Goal: Transaction & Acquisition: Purchase product/service

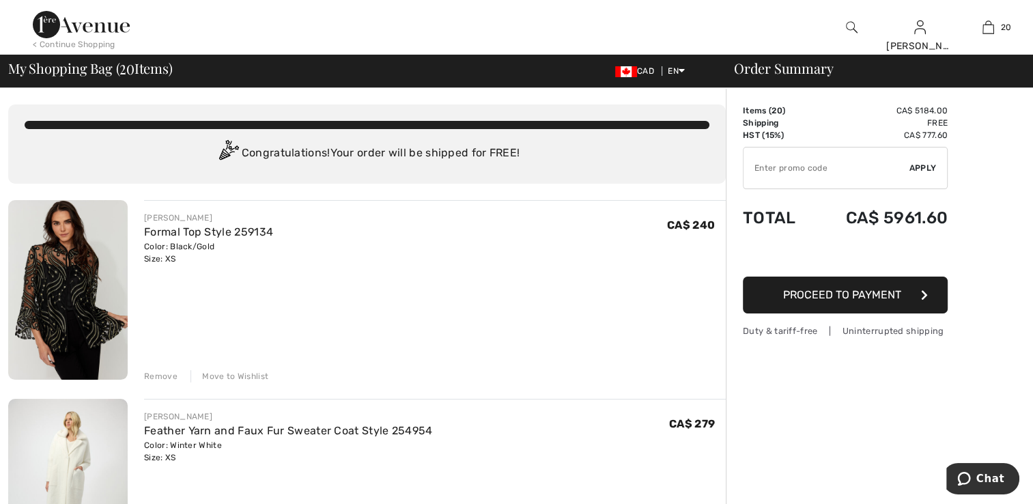
scroll to position [137, 0]
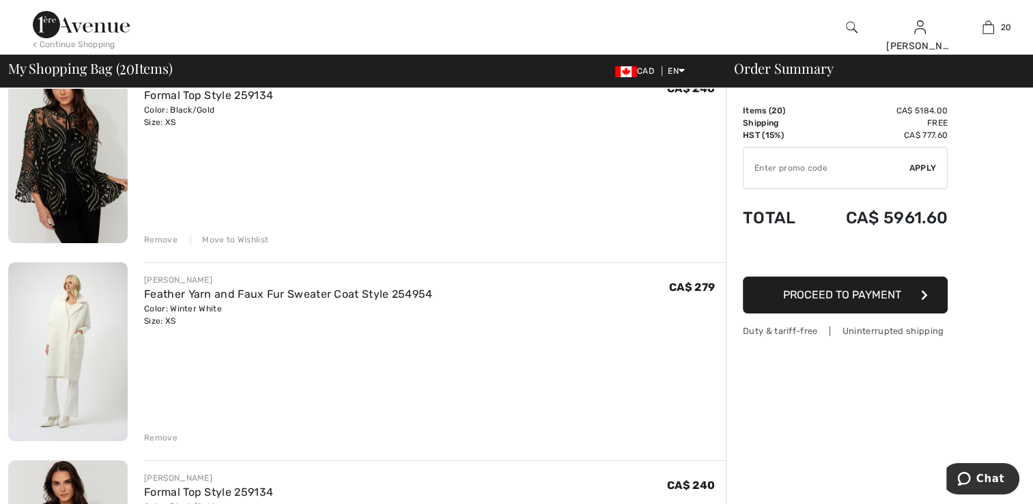
click at [39, 165] on img at bounding box center [67, 153] width 119 height 180
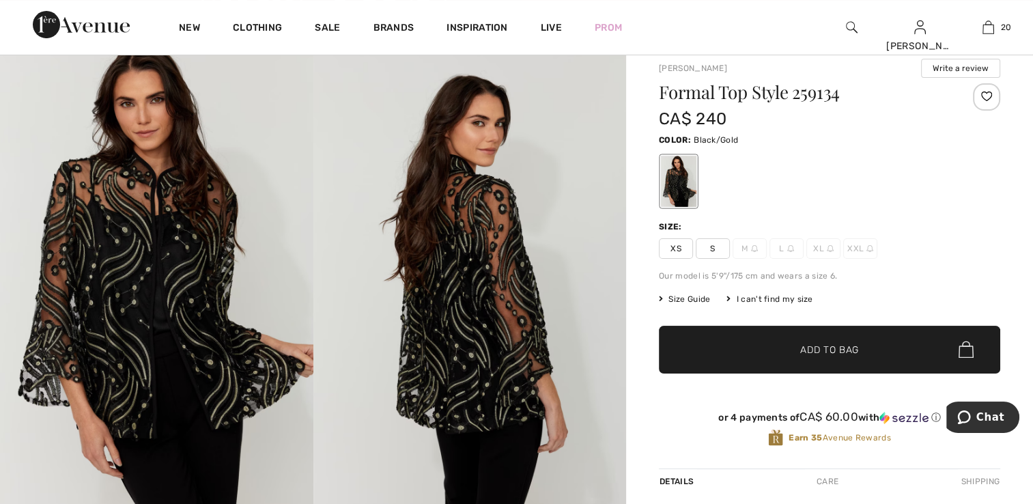
scroll to position [137, 0]
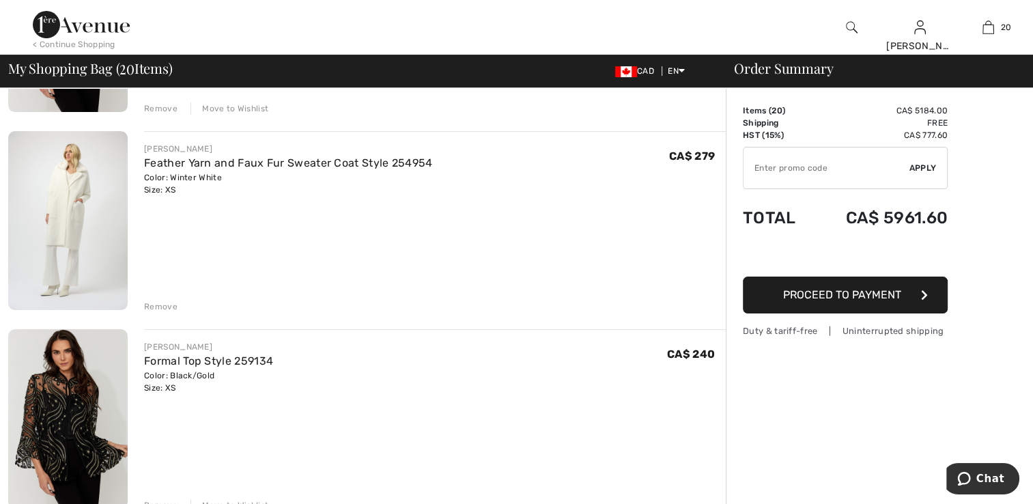
scroll to position [341, 0]
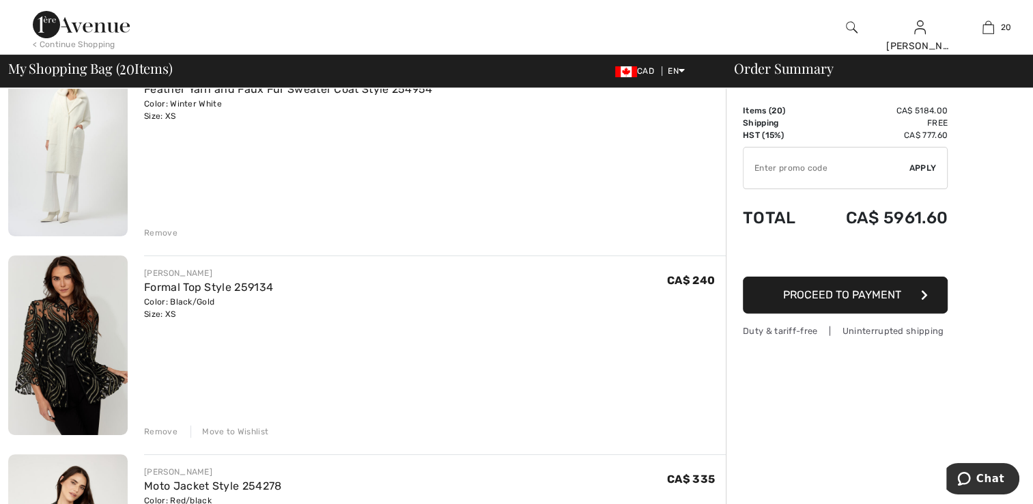
click at [232, 427] on div "Move to Wishlist" at bounding box center [229, 431] width 78 height 12
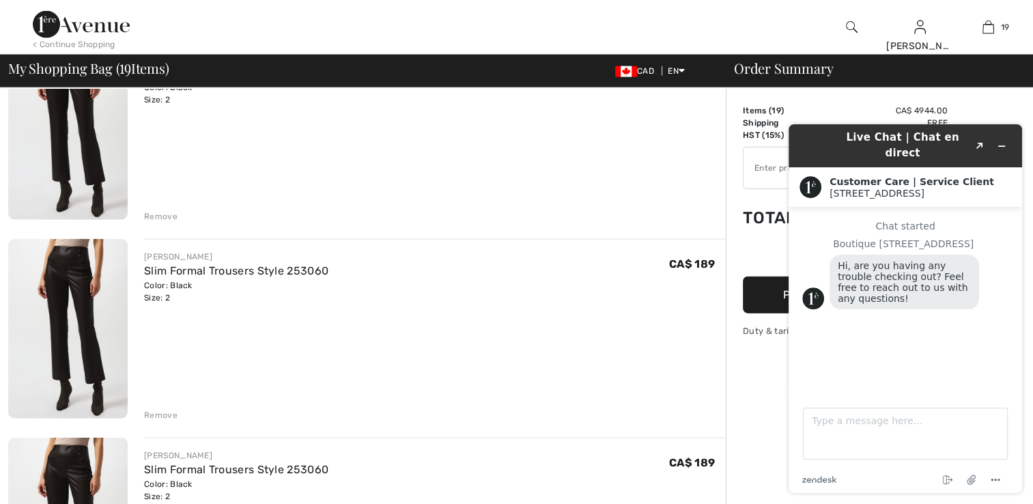
scroll to position [3140, 0]
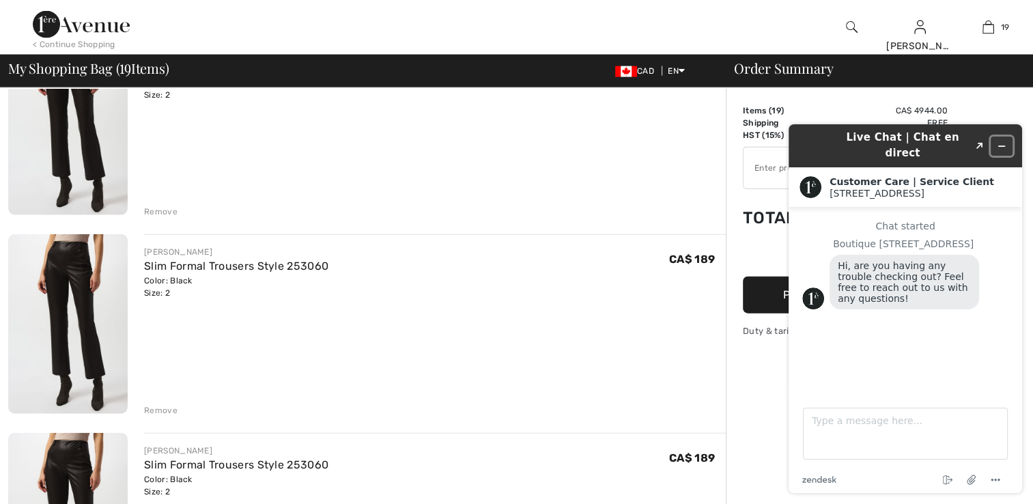
click at [1002, 141] on icon "Minimize widget" at bounding box center [1002, 146] width 10 height 10
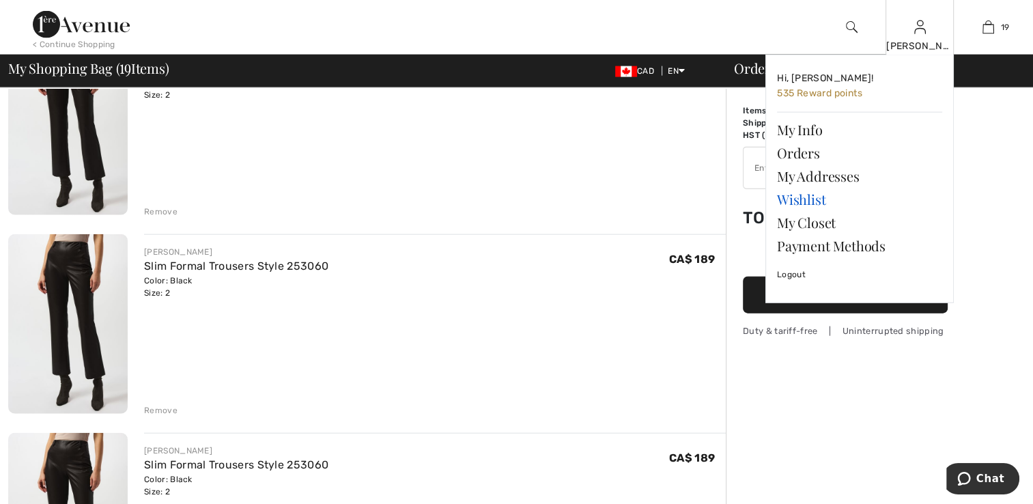
click at [814, 201] on link "Wishlist" at bounding box center [859, 199] width 165 height 23
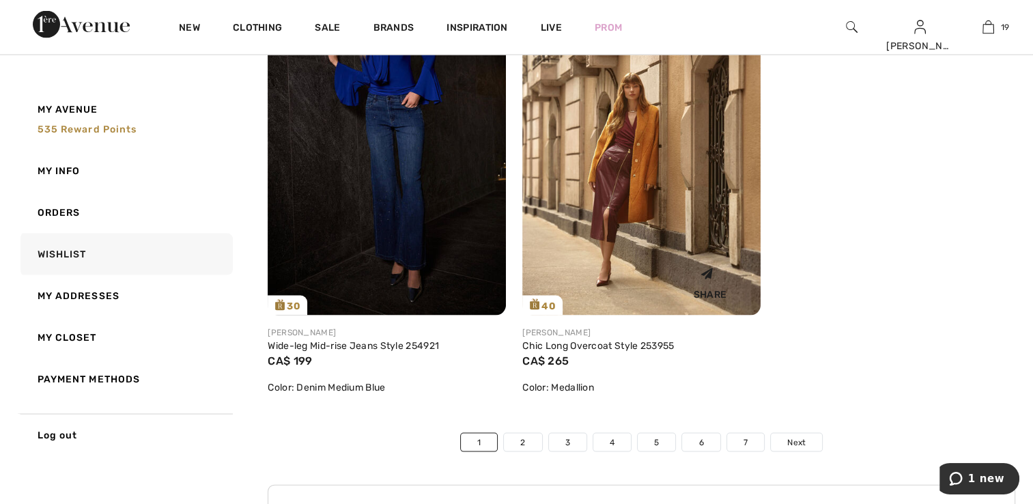
scroll to position [8098, 0]
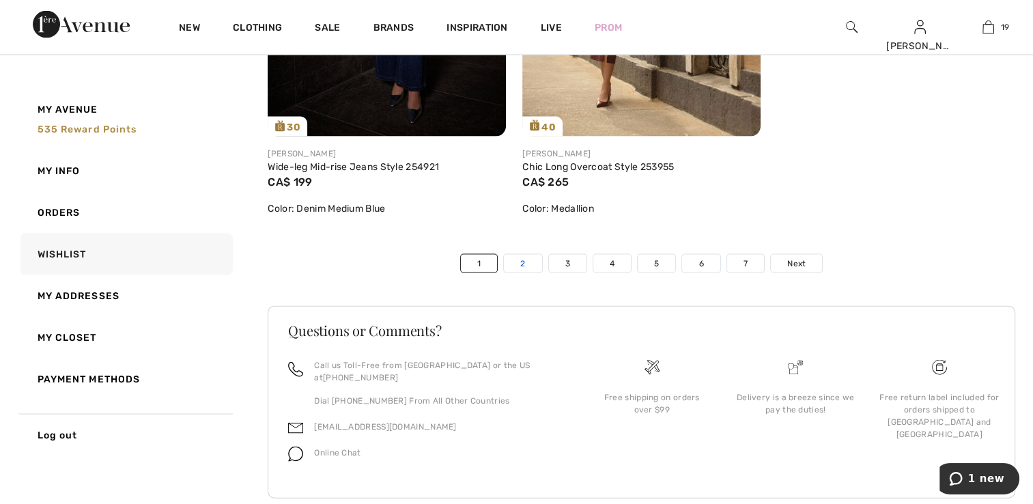
click at [519, 255] on link "2" at bounding box center [523, 264] width 38 height 18
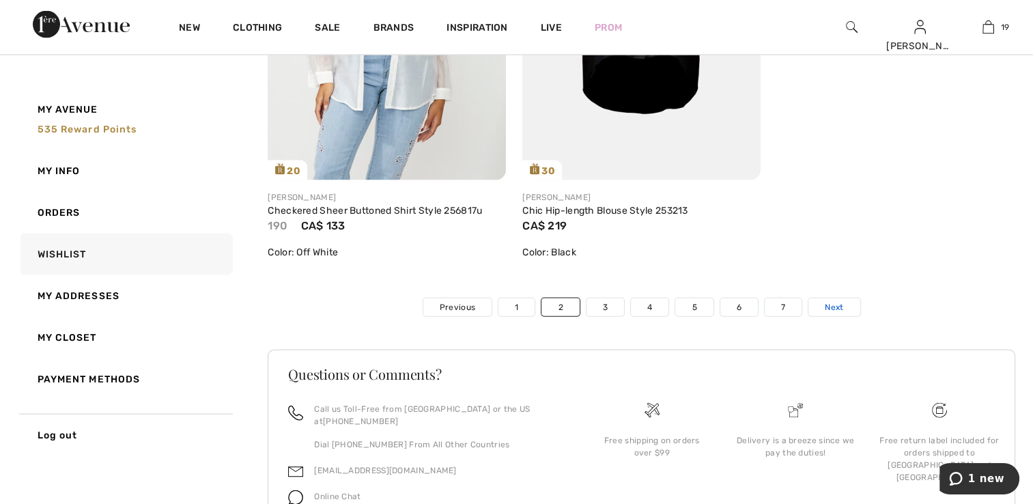
scroll to position [8124, 0]
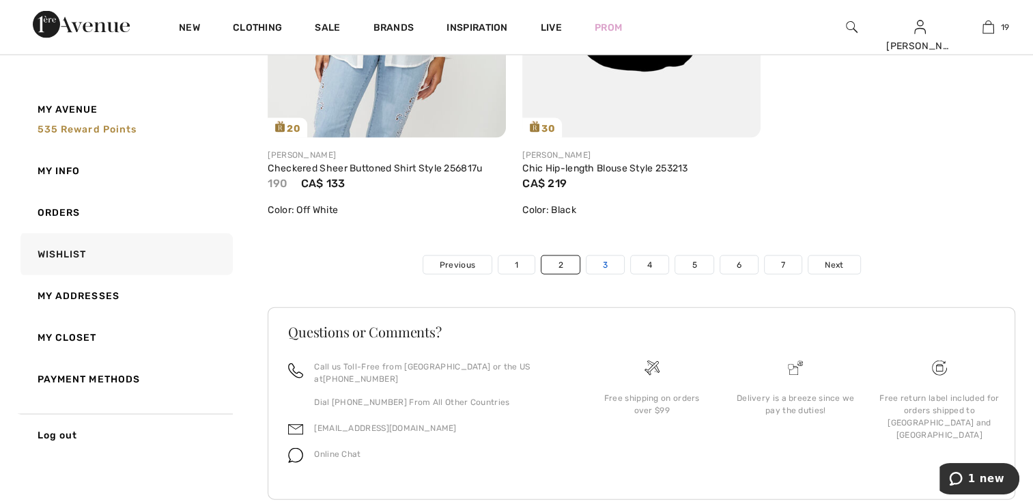
click at [610, 274] on link "3" at bounding box center [605, 265] width 38 height 18
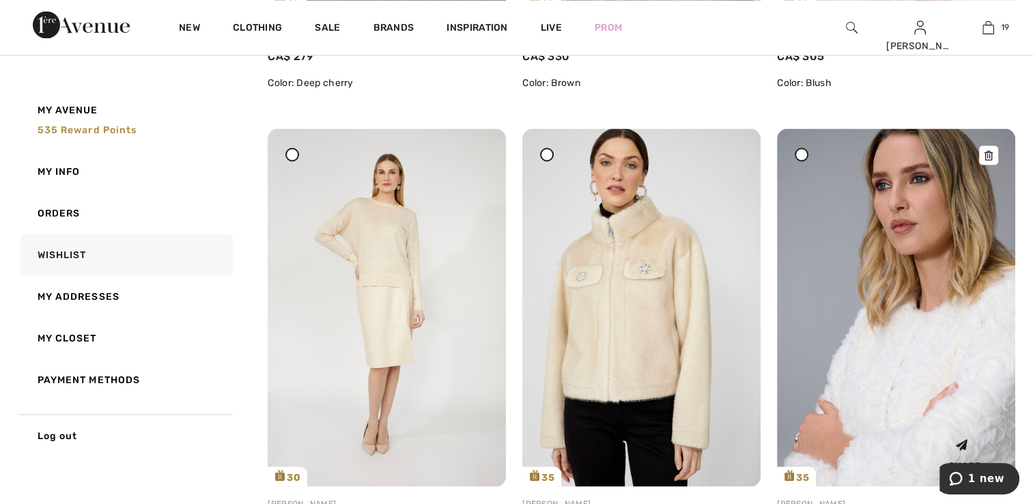
scroll to position [2526, 0]
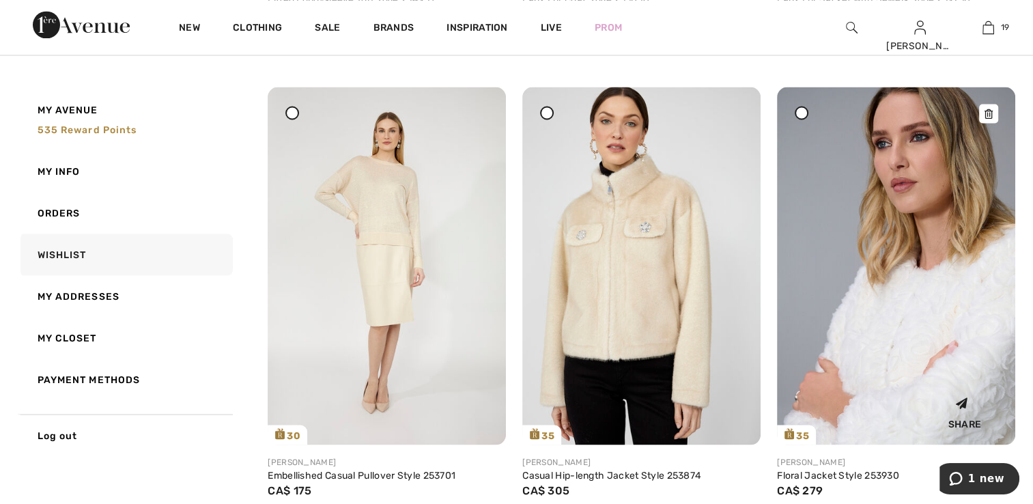
click at [918, 329] on img at bounding box center [896, 265] width 238 height 357
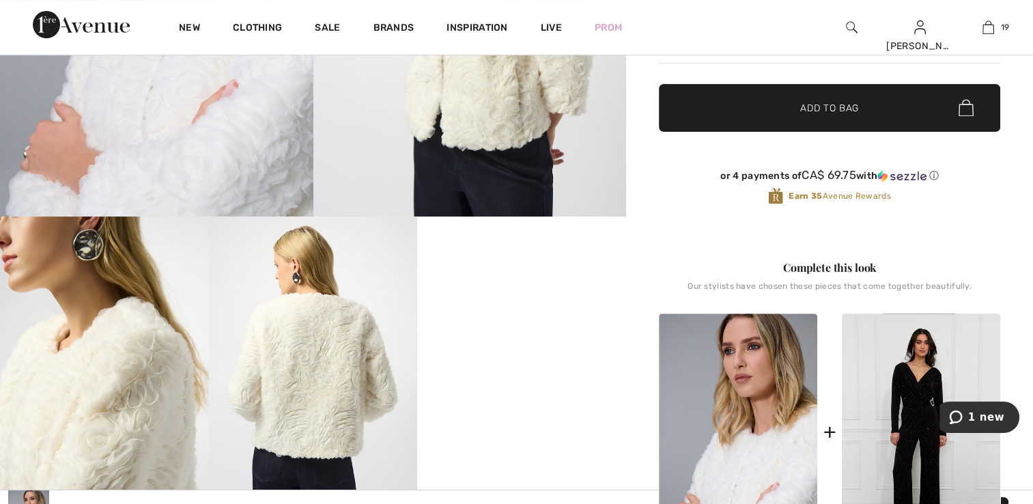
scroll to position [546, 0]
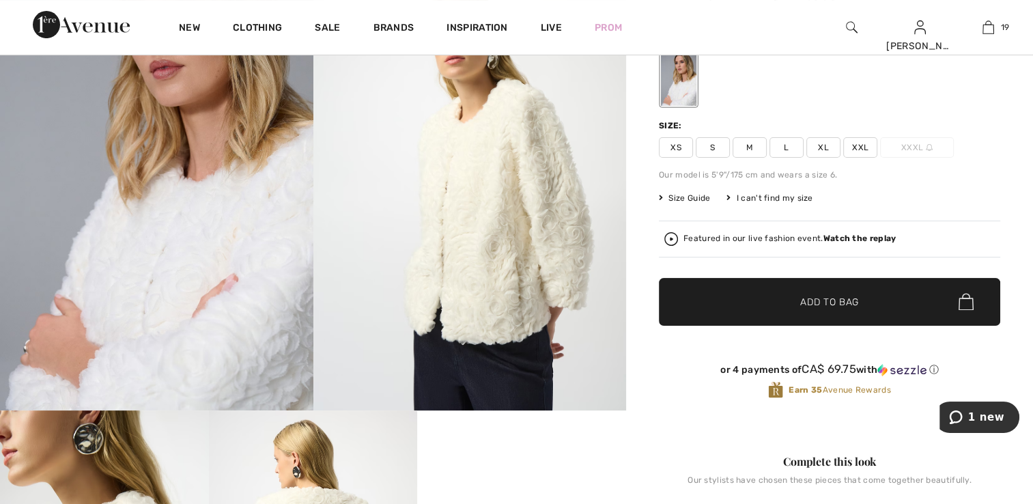
click at [141, 238] on img at bounding box center [156, 176] width 313 height 470
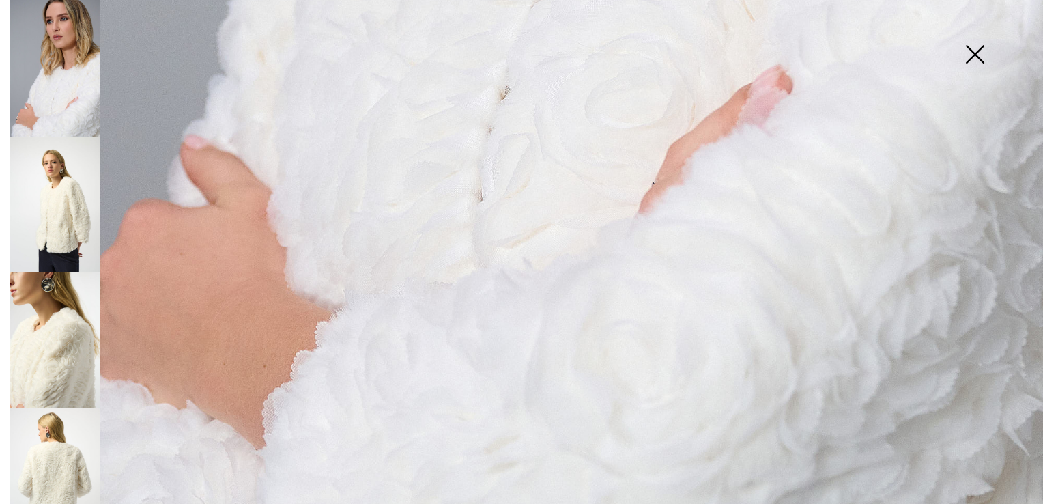
scroll to position [1045, 0]
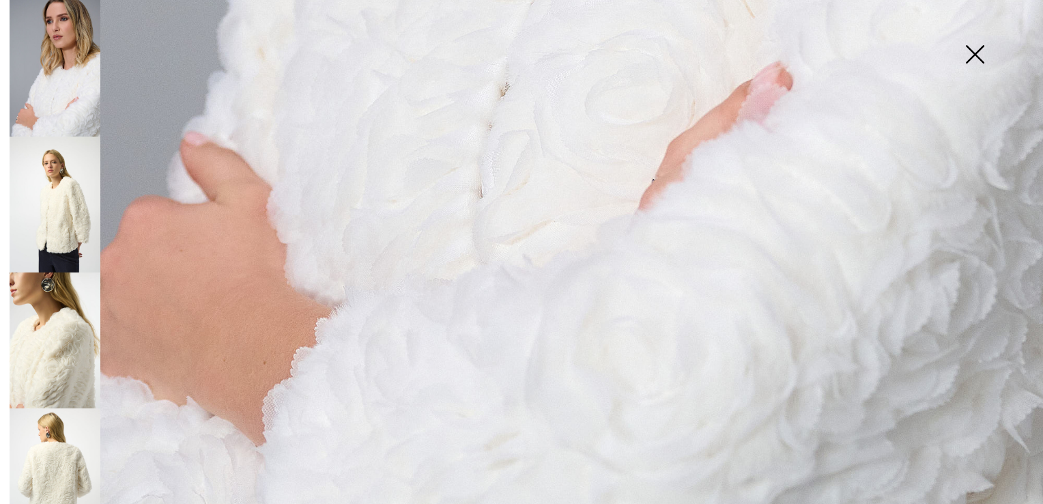
click at [972, 51] on img at bounding box center [975, 55] width 68 height 70
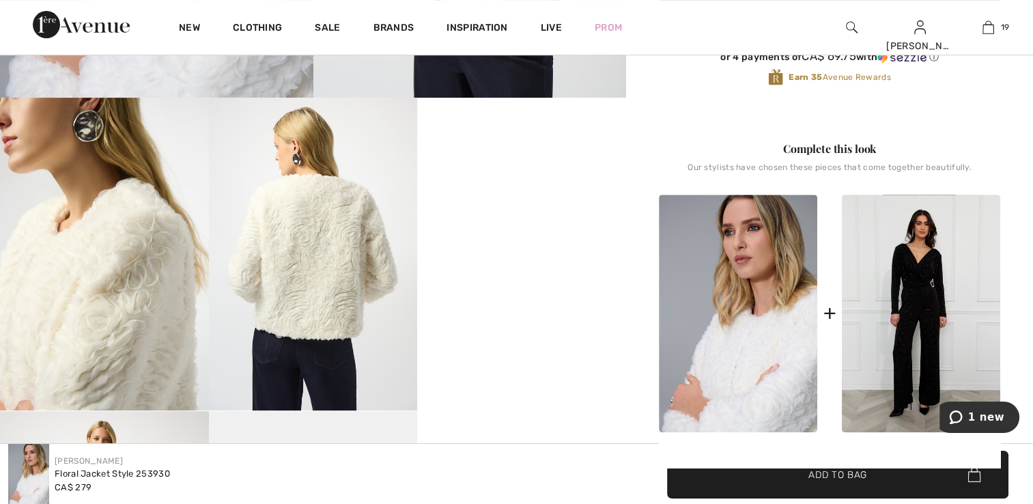
scroll to position [546, 0]
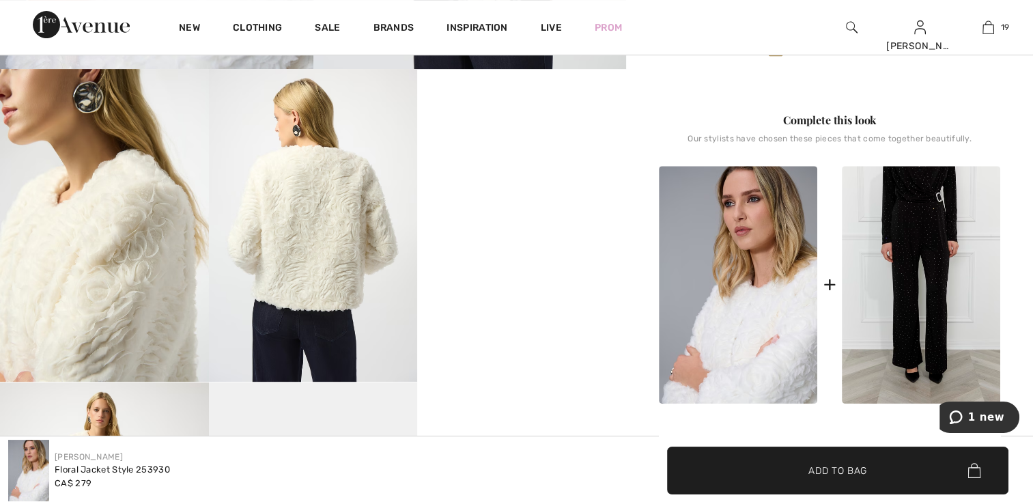
click at [919, 300] on img at bounding box center [921, 285] width 158 height 238
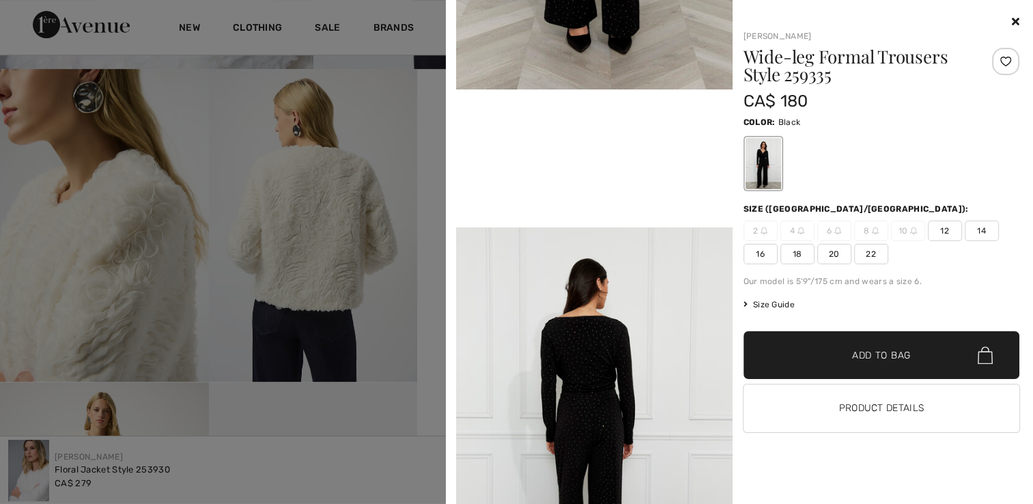
scroll to position [819, 0]
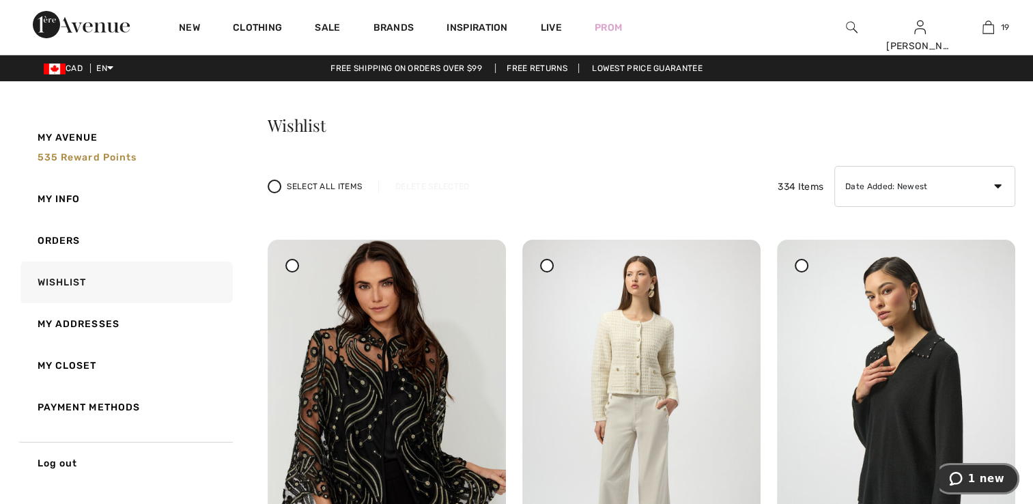
click at [982, 481] on span "1 new" at bounding box center [986, 478] width 36 height 12
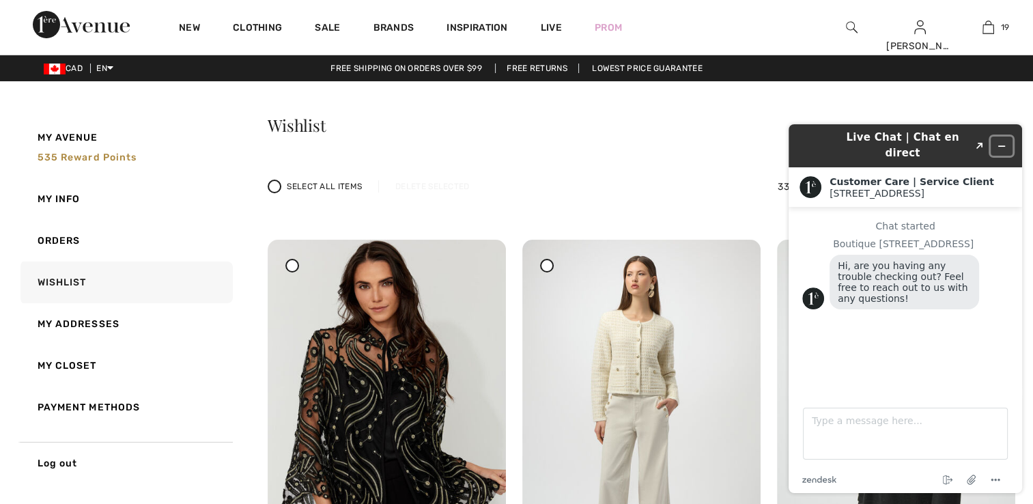
click at [1004, 141] on icon "Minimize widget" at bounding box center [1002, 146] width 10 height 10
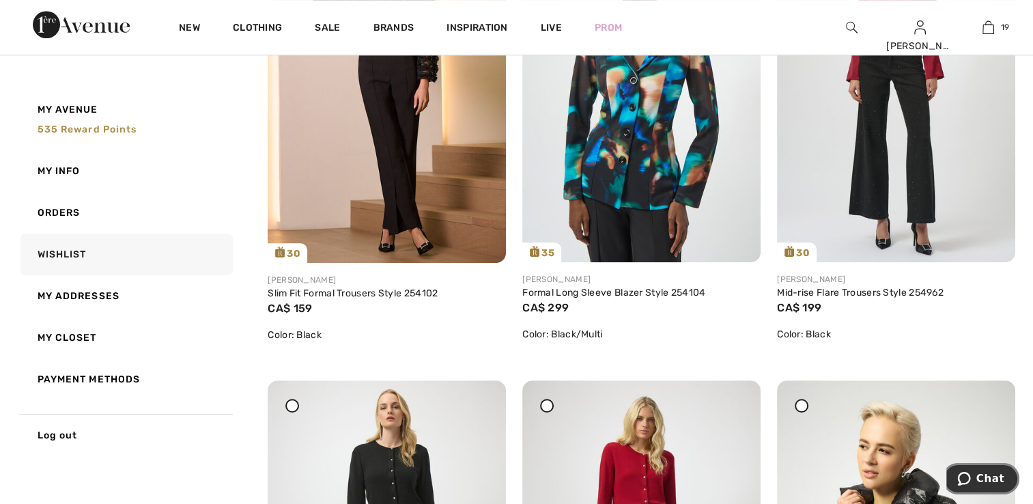
scroll to position [6144, 0]
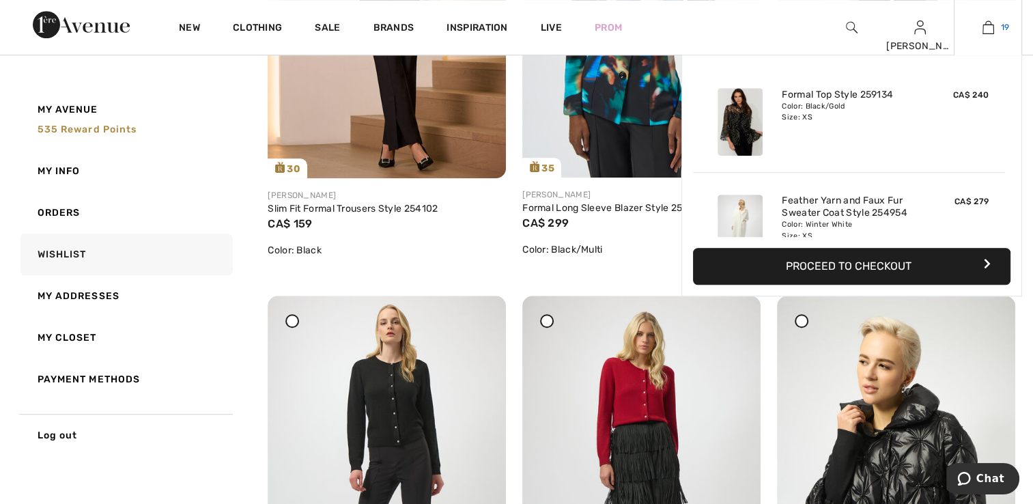
click at [986, 25] on img at bounding box center [988, 27] width 12 height 16
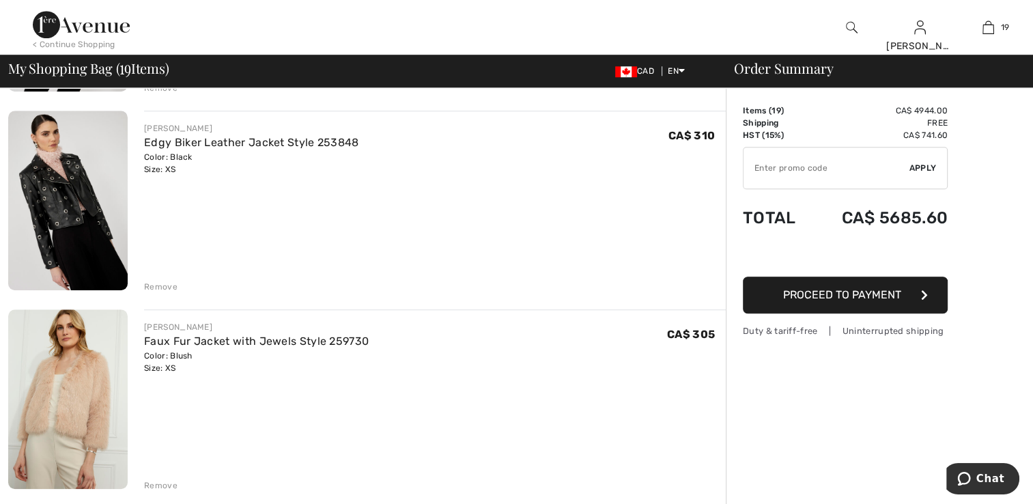
scroll to position [1024, 0]
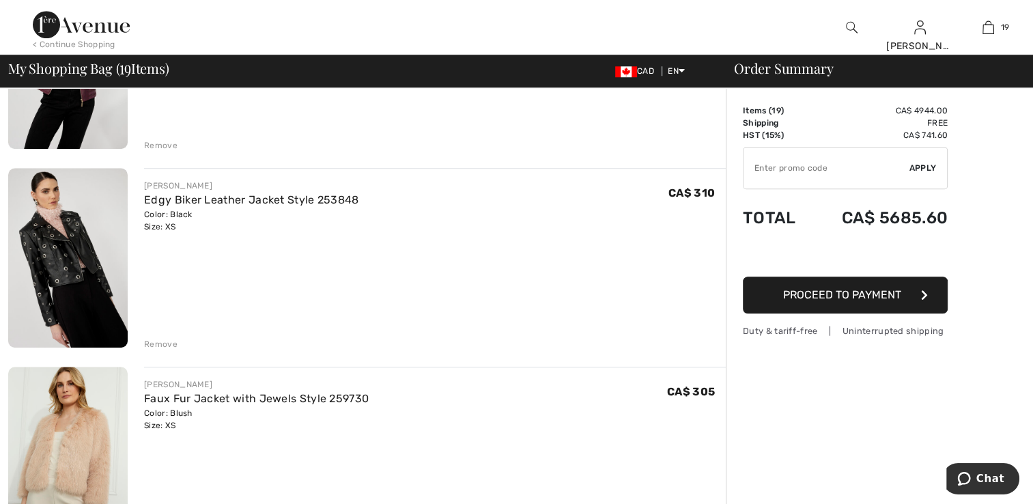
click at [114, 274] on img at bounding box center [67, 258] width 119 height 180
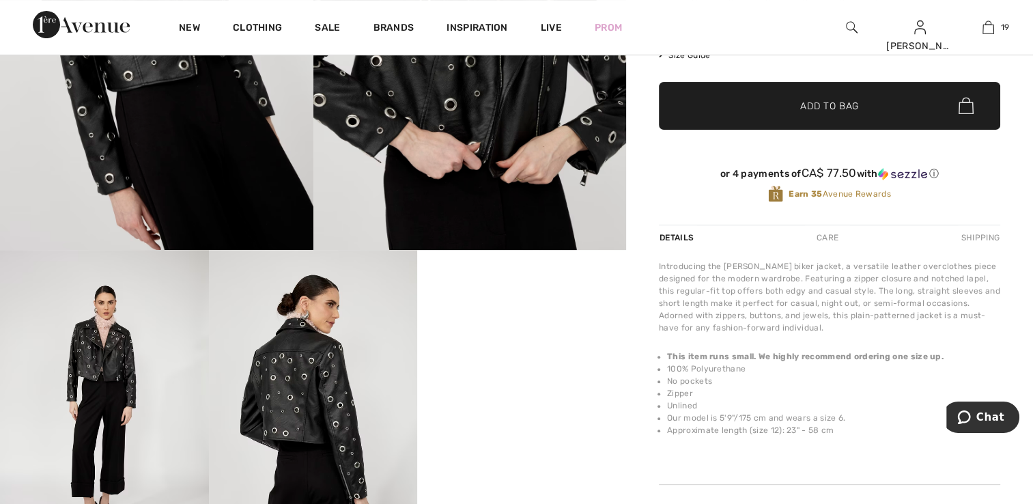
scroll to position [478, 0]
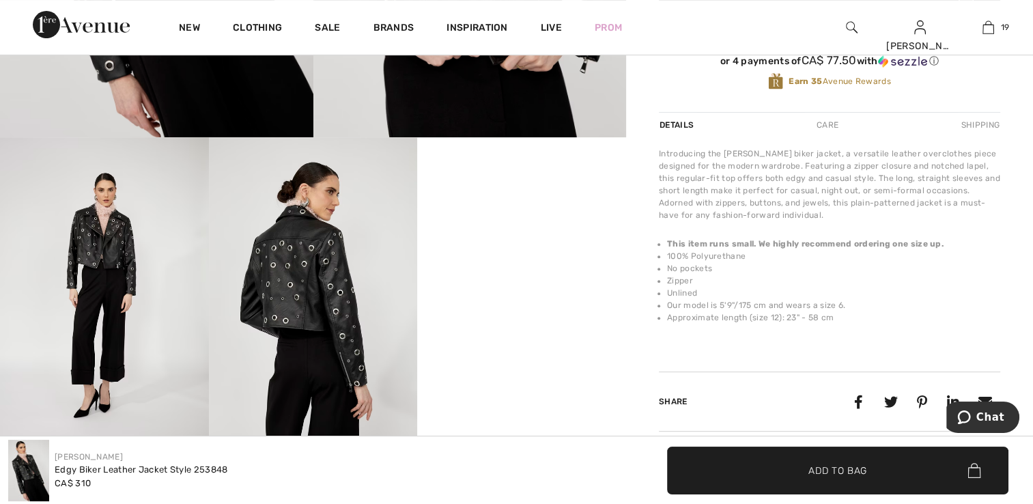
click at [294, 315] on img at bounding box center [313, 293] width 209 height 313
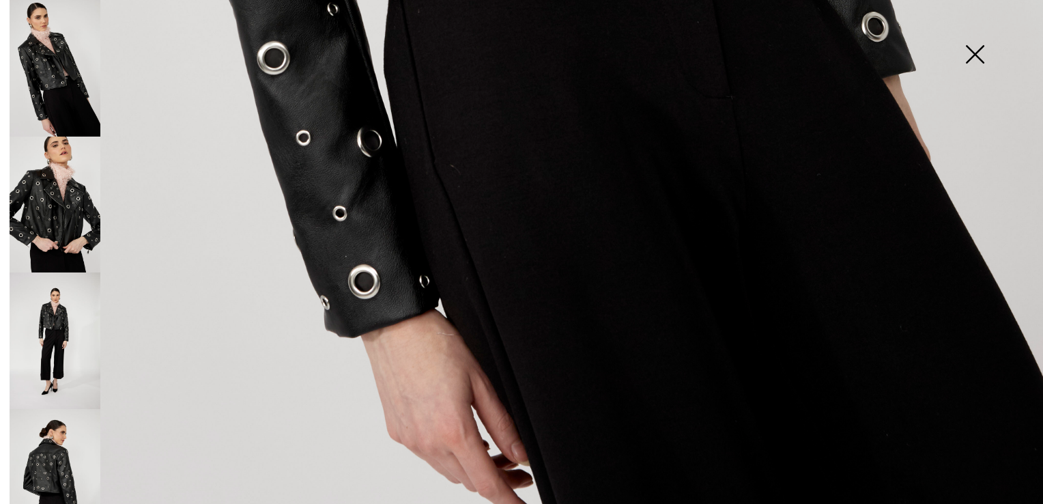
scroll to position [1045, 0]
click at [48, 333] on img at bounding box center [55, 340] width 91 height 137
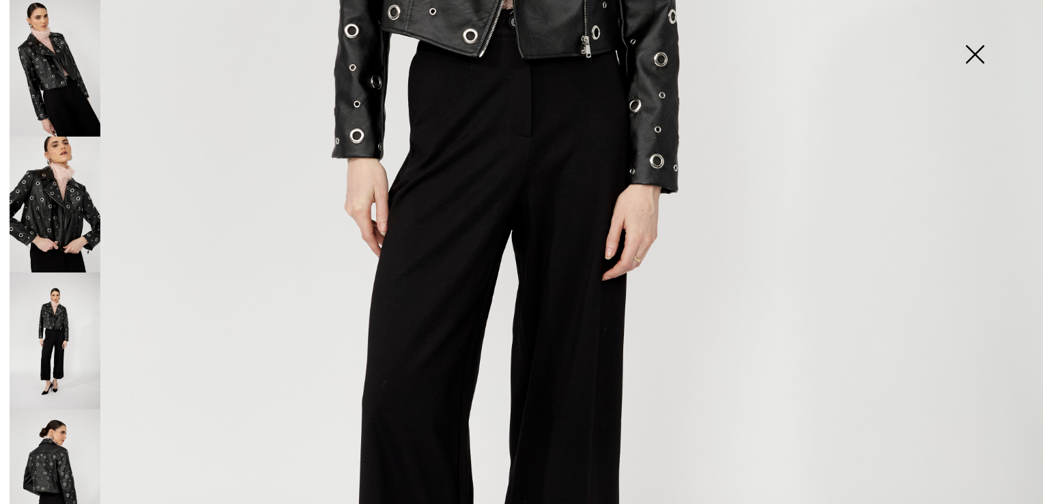
scroll to position [567, 0]
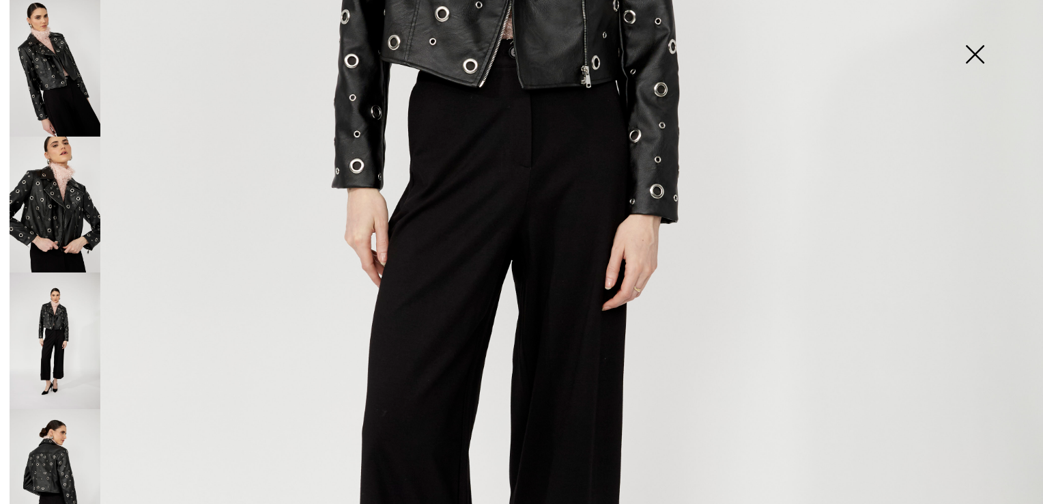
click at [970, 42] on img at bounding box center [975, 55] width 68 height 70
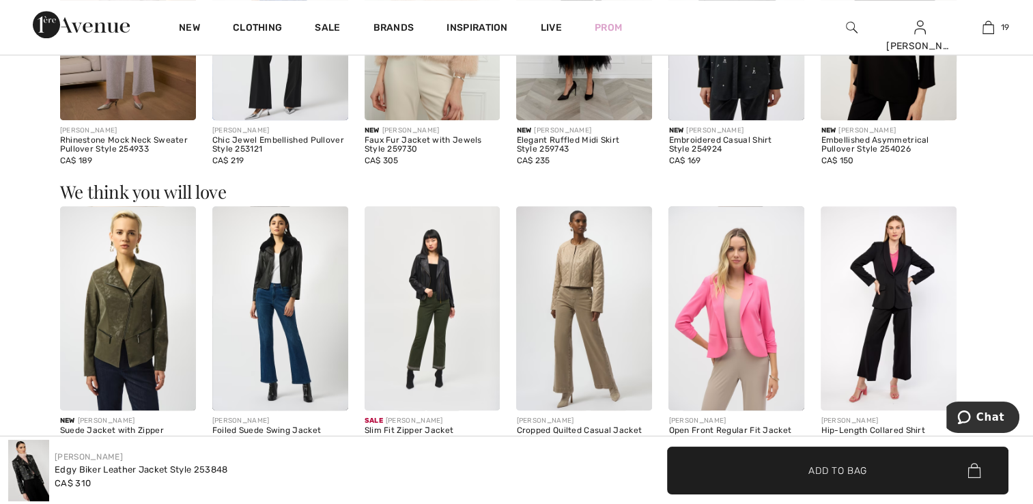
scroll to position [1092, 0]
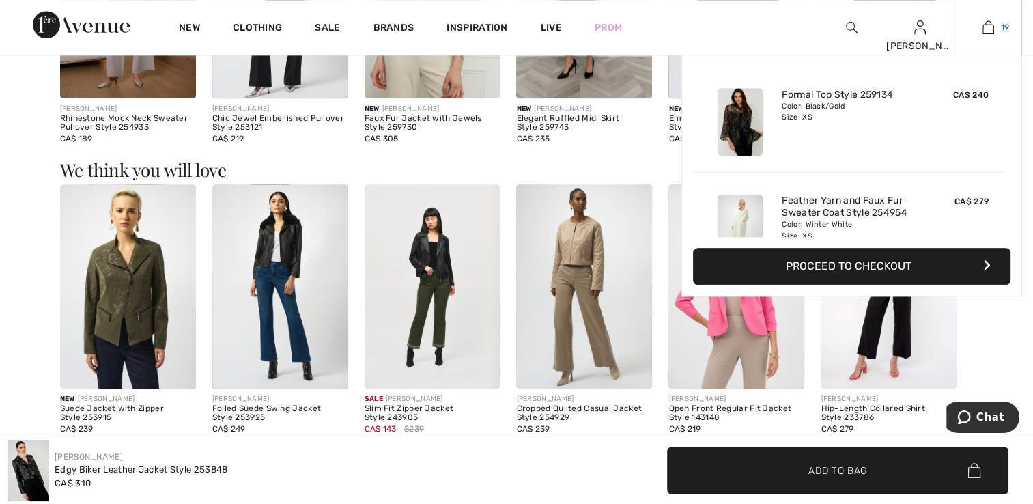
click at [983, 27] on img at bounding box center [988, 27] width 12 height 16
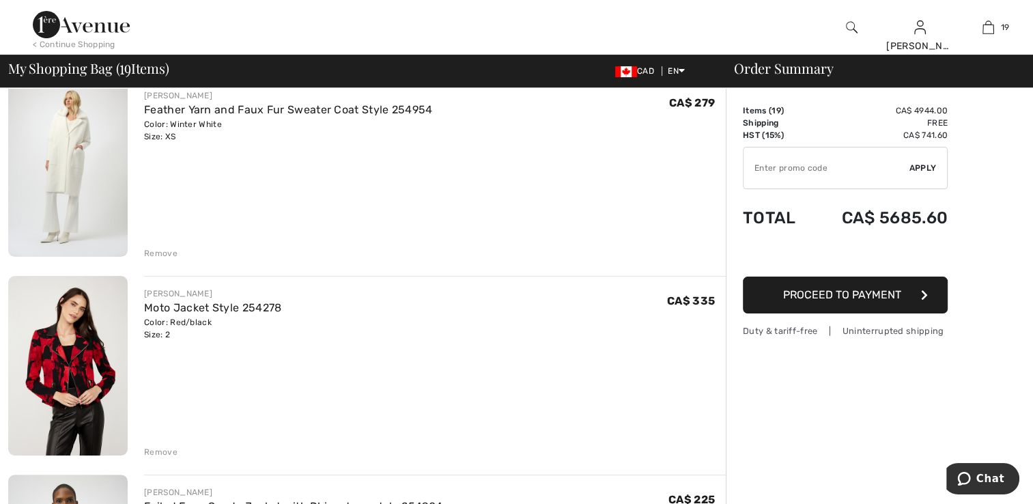
scroll to position [410, 0]
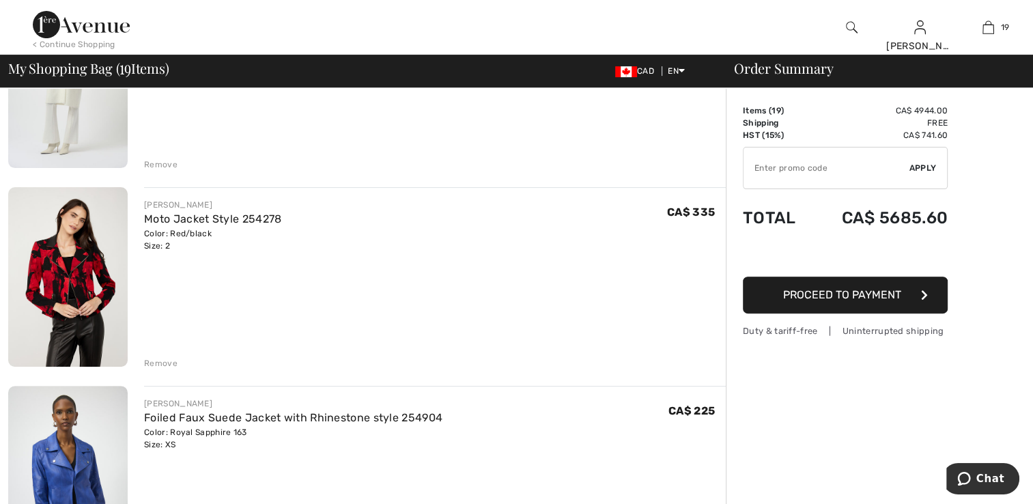
click at [95, 289] on img at bounding box center [67, 277] width 119 height 180
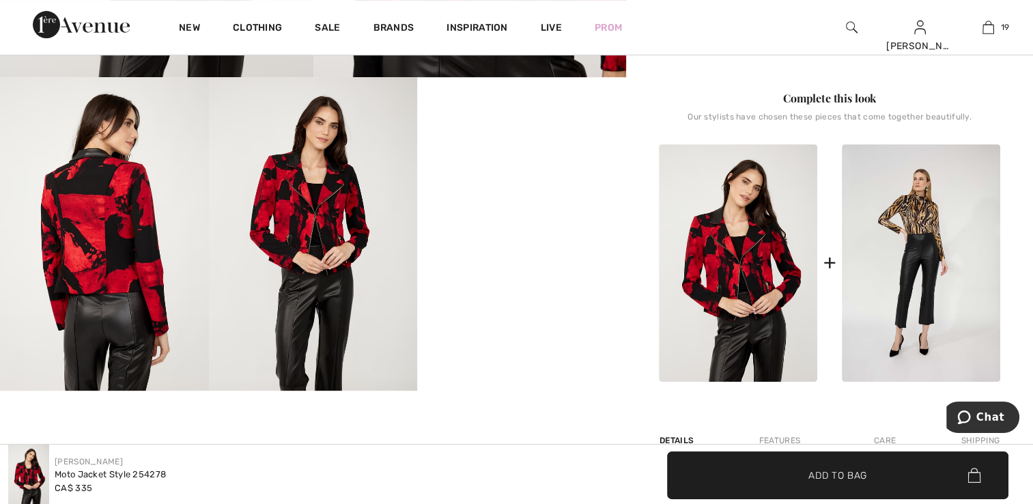
scroll to position [546, 0]
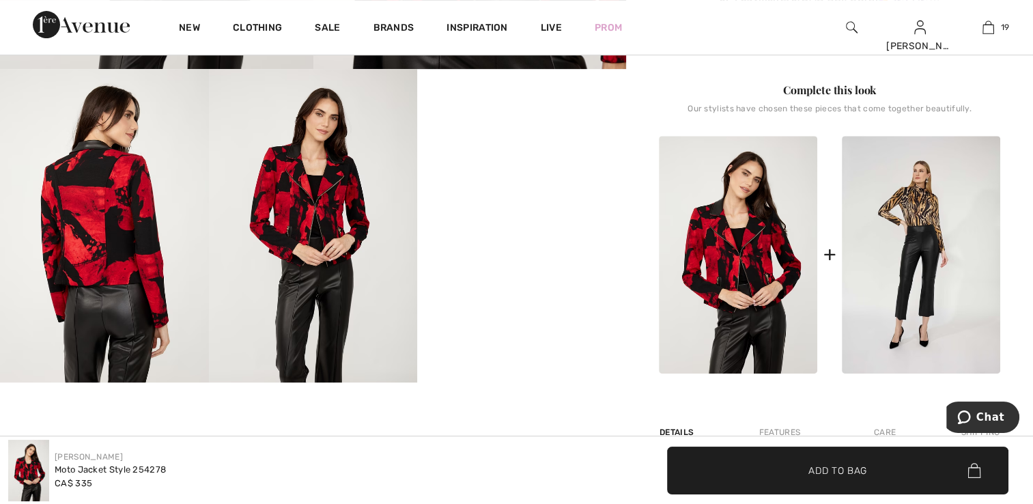
click at [126, 287] on img at bounding box center [104, 225] width 209 height 313
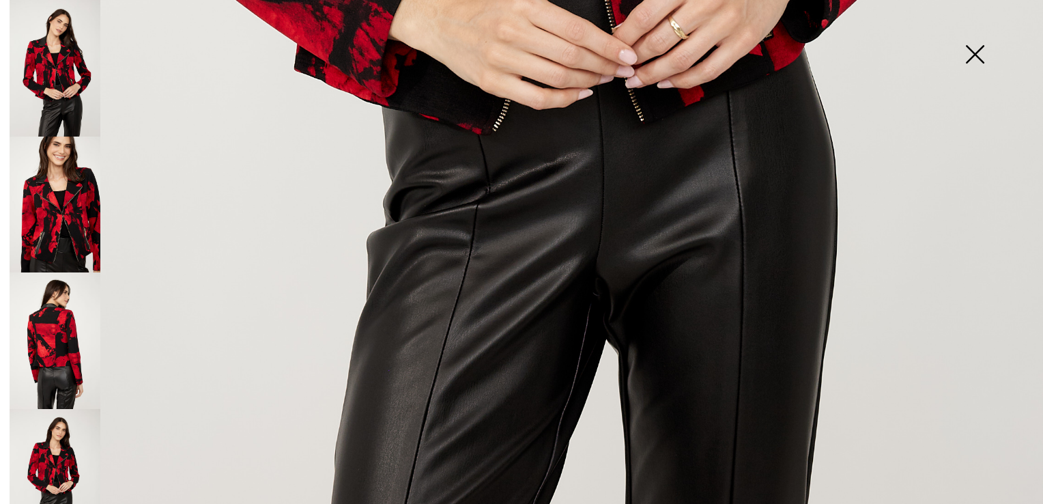
scroll to position [1045, 0]
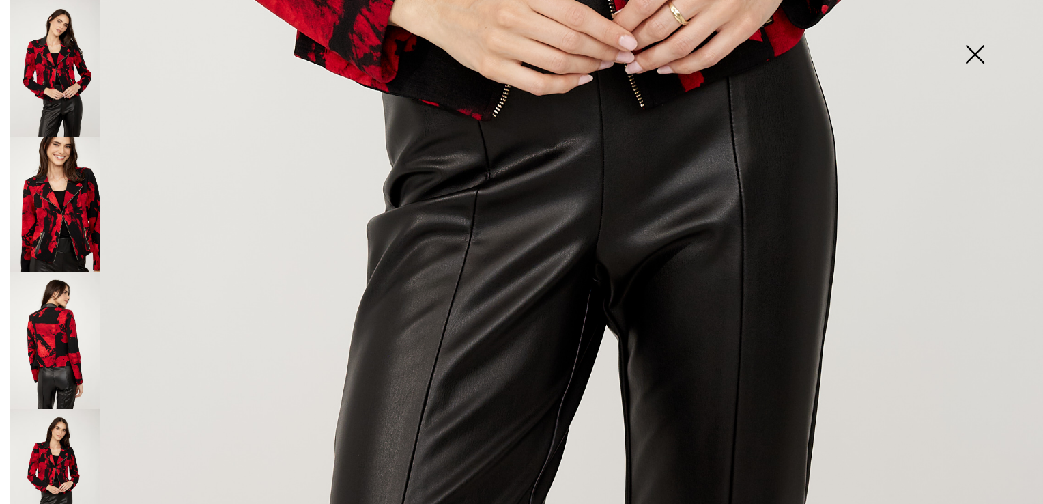
click at [41, 327] on img at bounding box center [55, 340] width 91 height 137
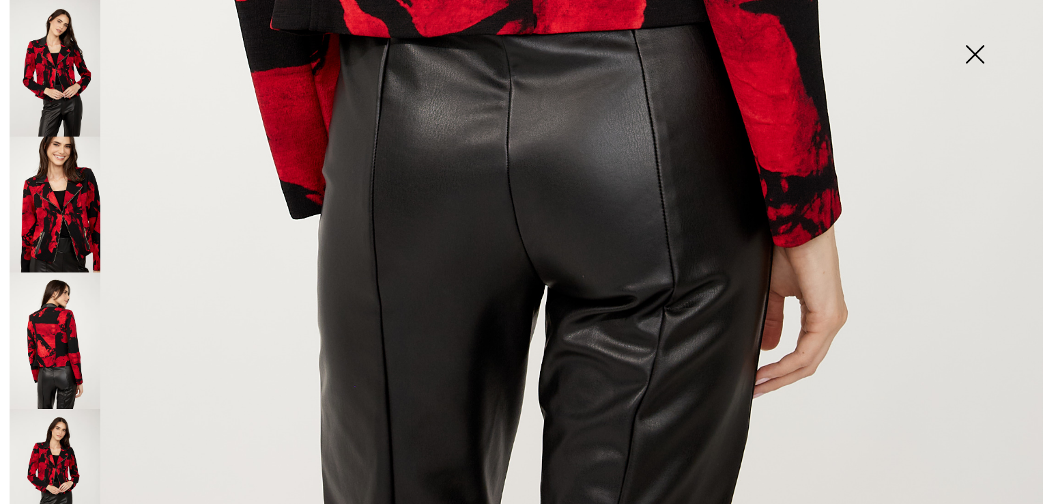
click at [66, 237] on img at bounding box center [55, 205] width 91 height 137
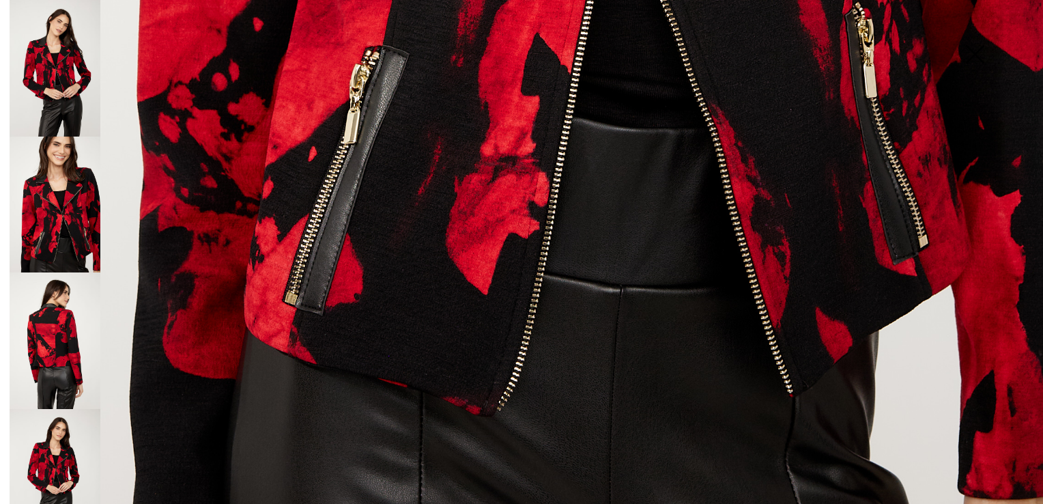
click at [76, 449] on img at bounding box center [55, 477] width 91 height 137
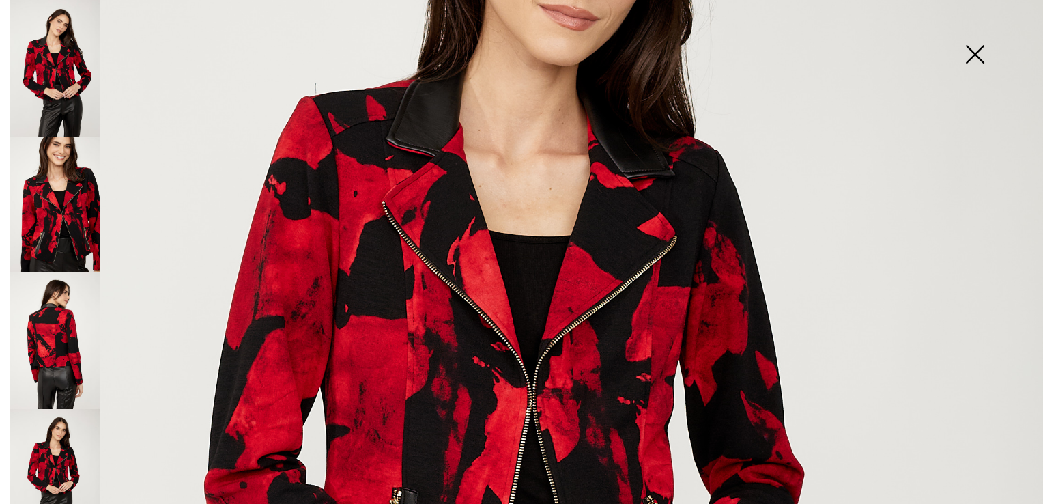
scroll to position [294, 0]
click at [982, 54] on img at bounding box center [975, 55] width 68 height 70
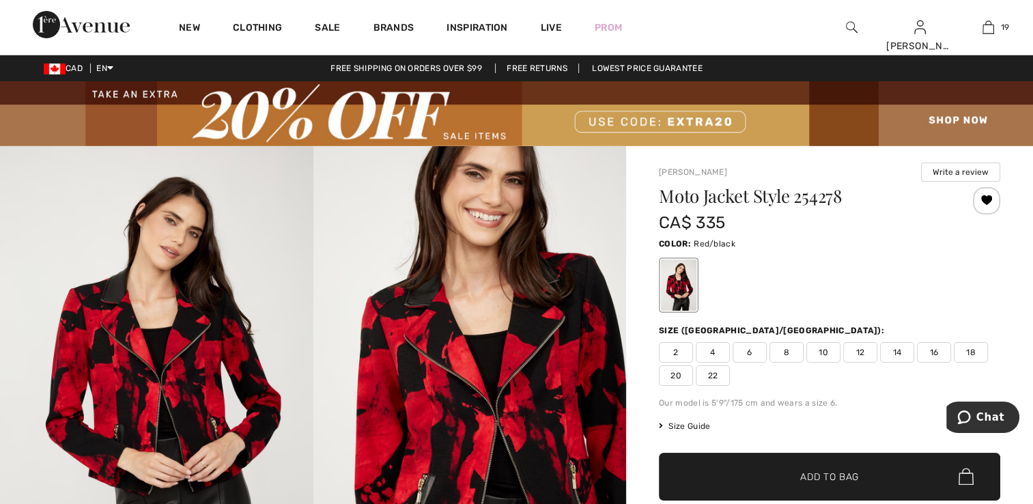
scroll to position [0, 0]
